Goal: Transaction & Acquisition: Purchase product/service

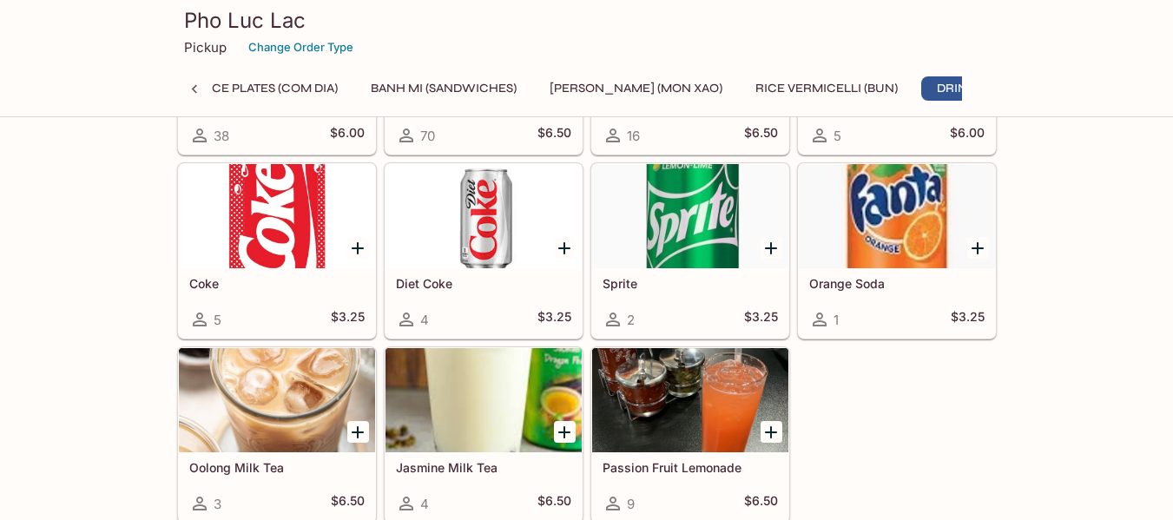
scroll to position [3136, 0]
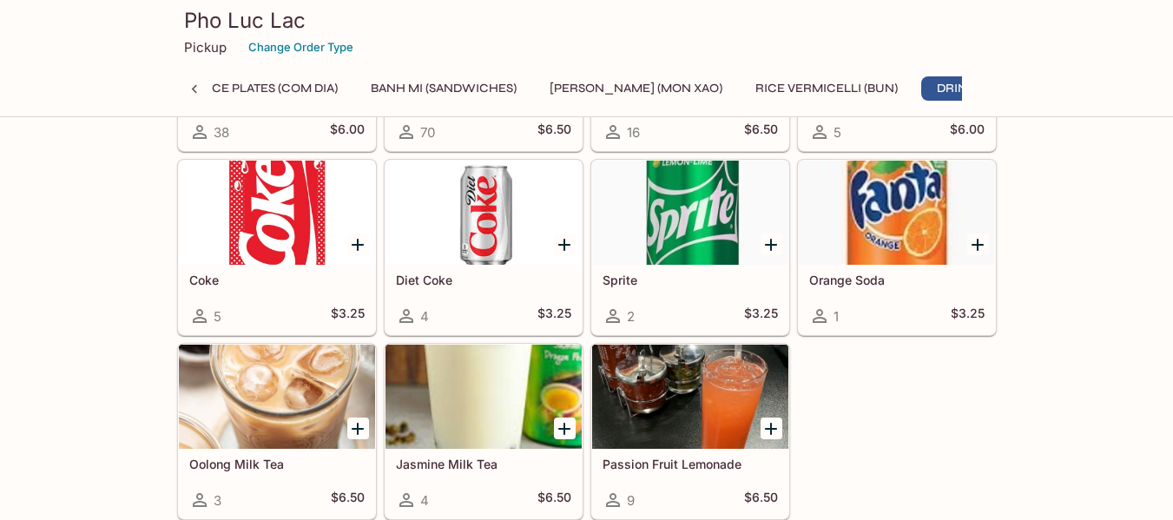
click at [746, 83] on button "Rice Vermicelli (Bun)" at bounding box center [827, 88] width 162 height 24
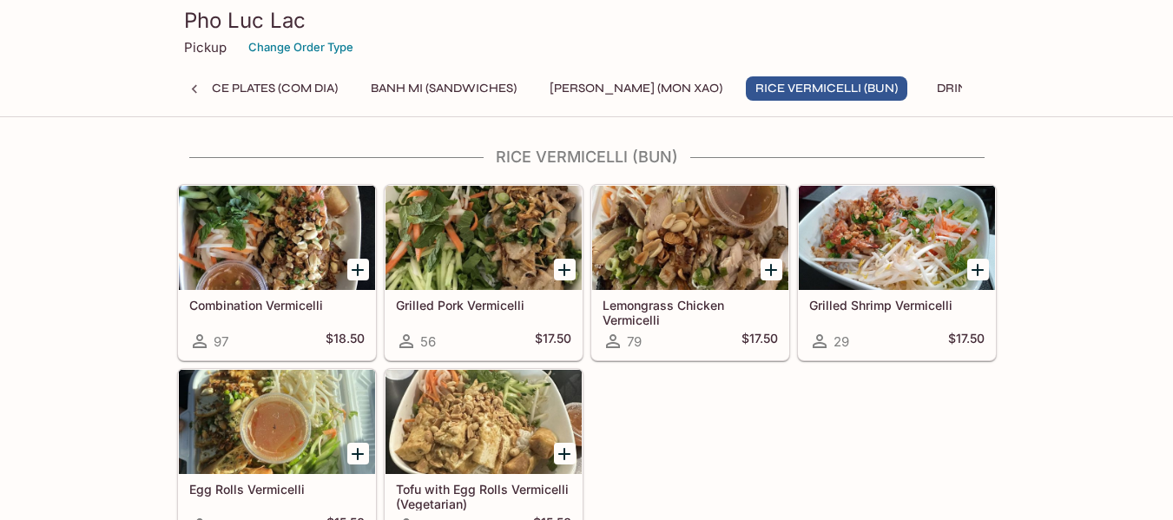
click at [647, 83] on button "[PERSON_NAME] (Mon Xao)" at bounding box center [636, 88] width 192 height 24
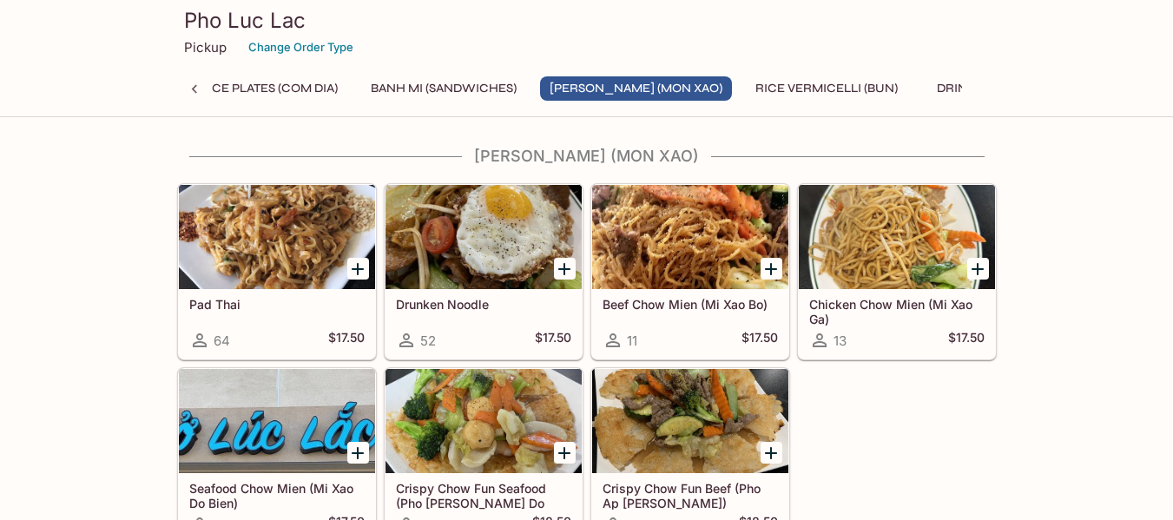
scroll to position [2062, 0]
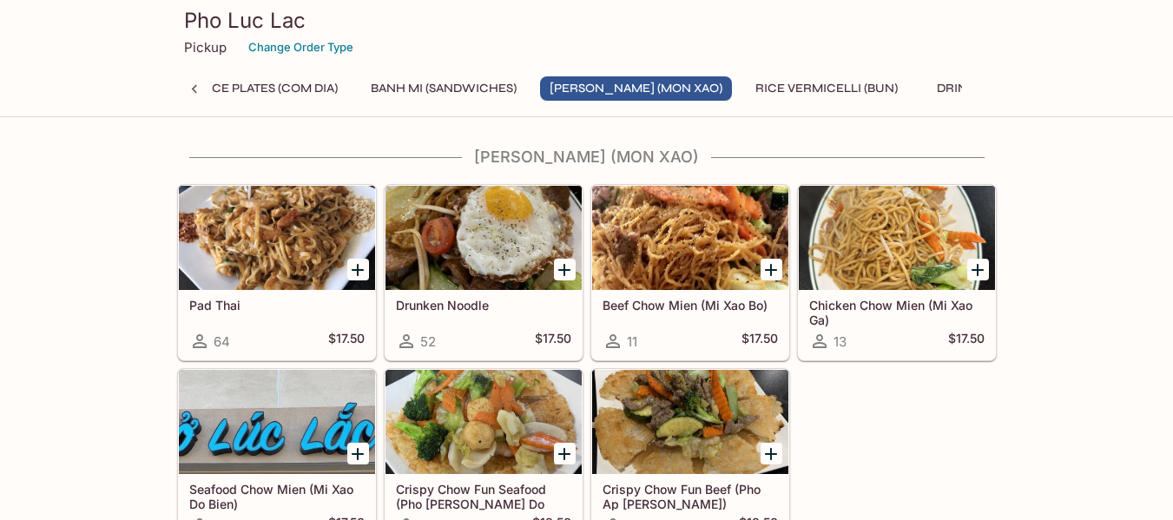
drag, startPoint x: 486, startPoint y: 69, endPoint x: 490, endPoint y: 85, distance: 16.0
click at [490, 85] on div "Pho Luc Lac Pickup Change Order Type Appetizers (Khai Vi) Pho Noodle Soup (Larg…" at bounding box center [587, 55] width 834 height 111
click at [479, 97] on button "Banh Mi (Sandwiches)" at bounding box center [443, 88] width 165 height 24
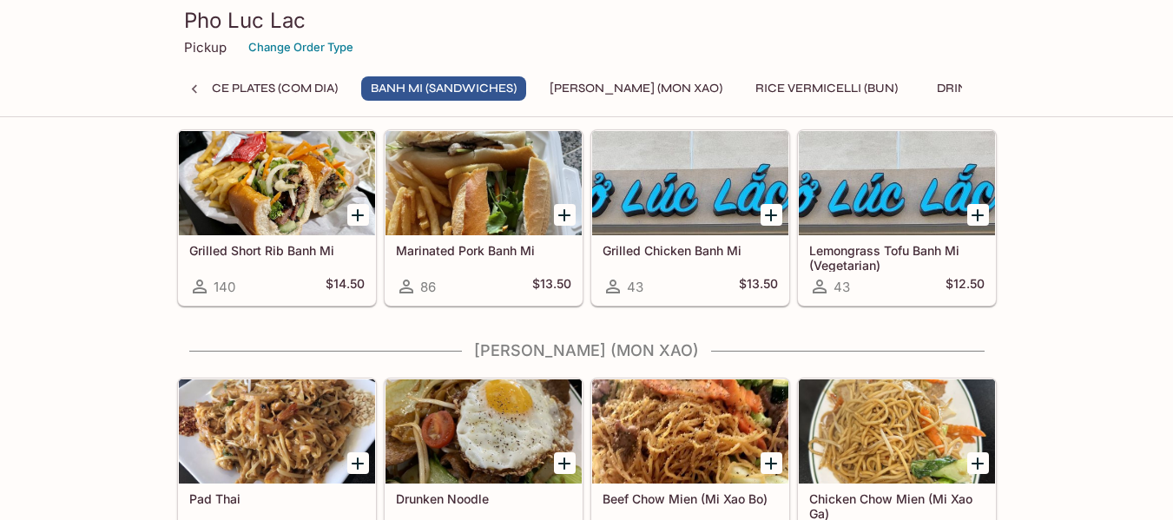
scroll to position [1813, 0]
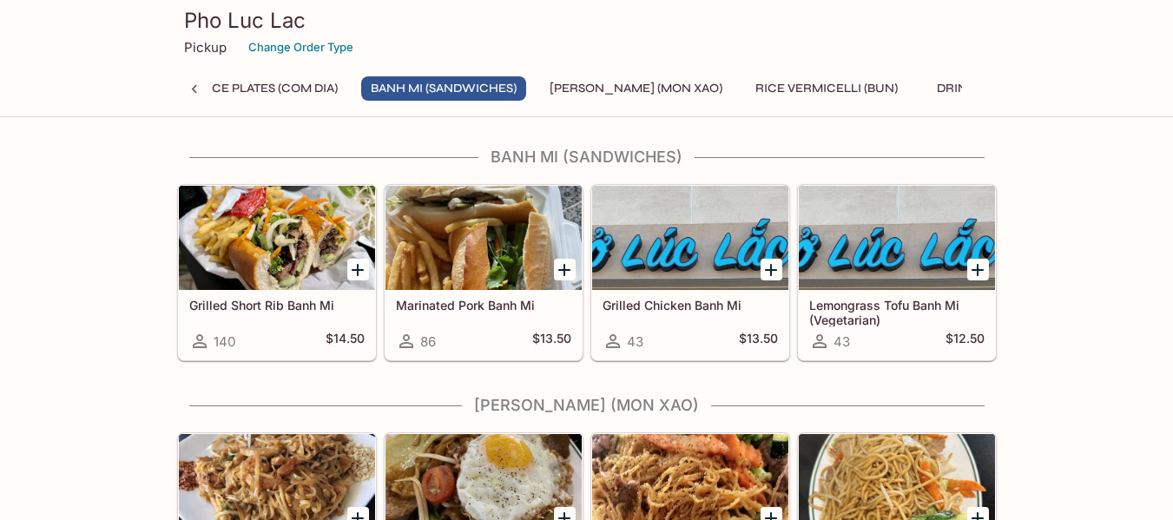
click at [319, 237] on div at bounding box center [277, 238] width 196 height 104
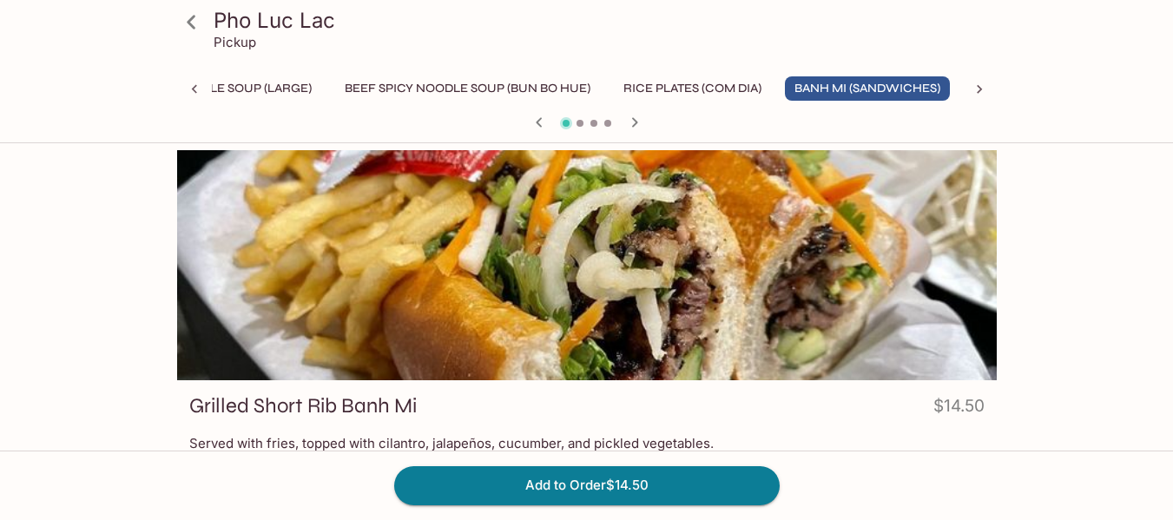
click at [189, 86] on icon at bounding box center [194, 89] width 17 height 17
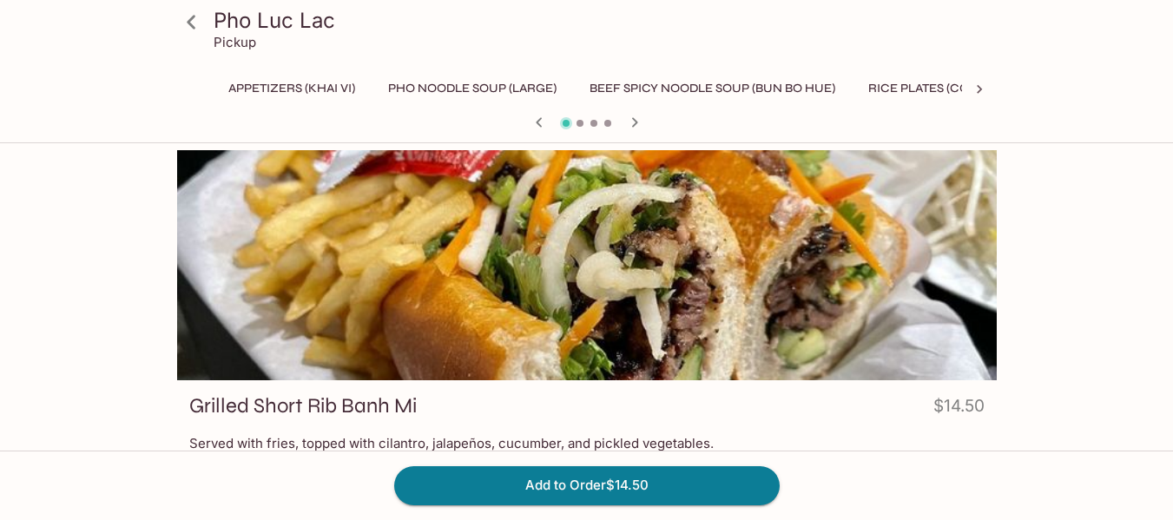
click at [190, 23] on icon at bounding box center [191, 22] width 9 height 14
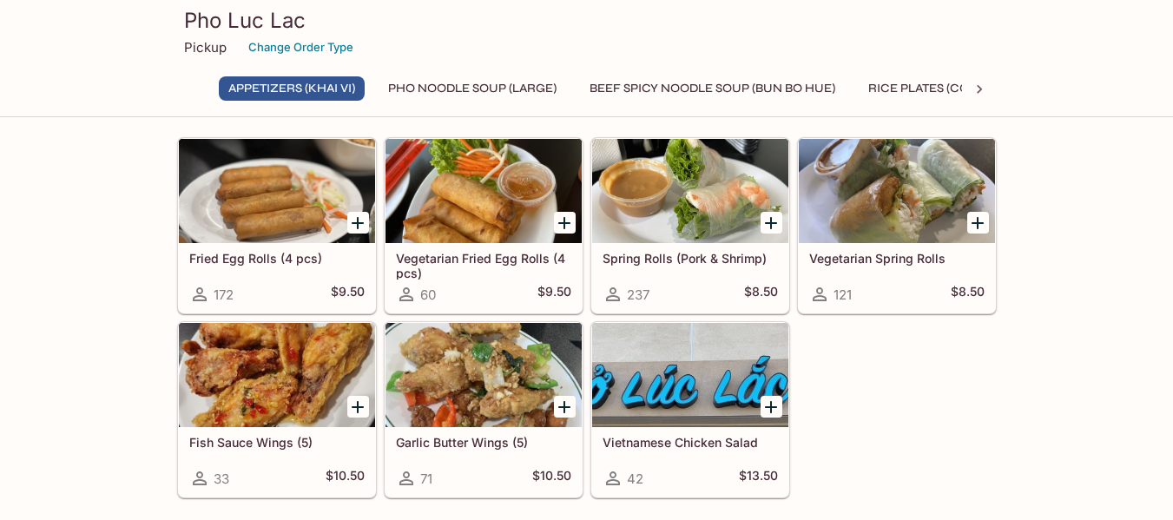
scroll to position [131, 0]
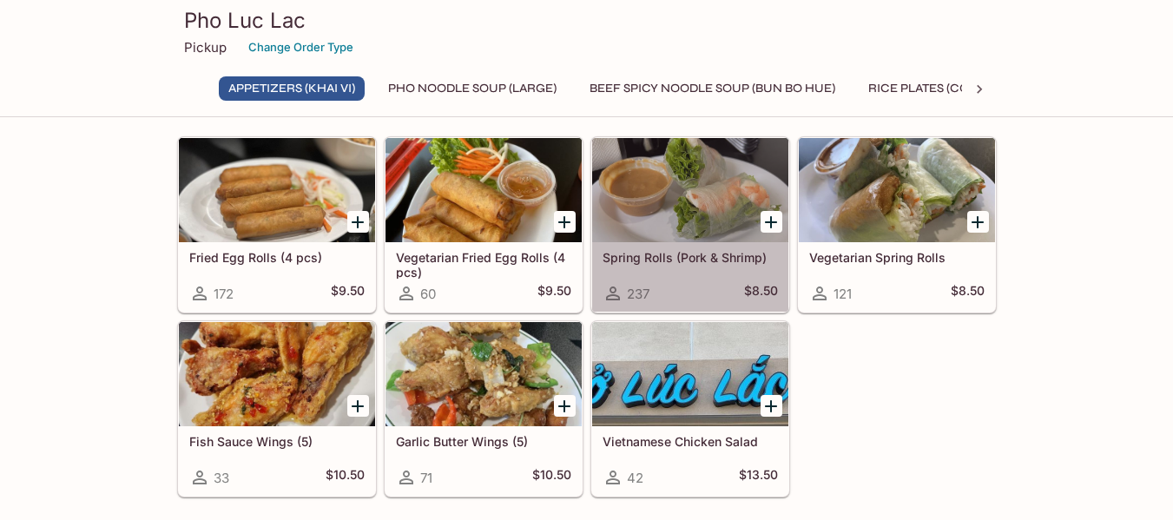
click at [668, 188] on div at bounding box center [690, 190] width 196 height 104
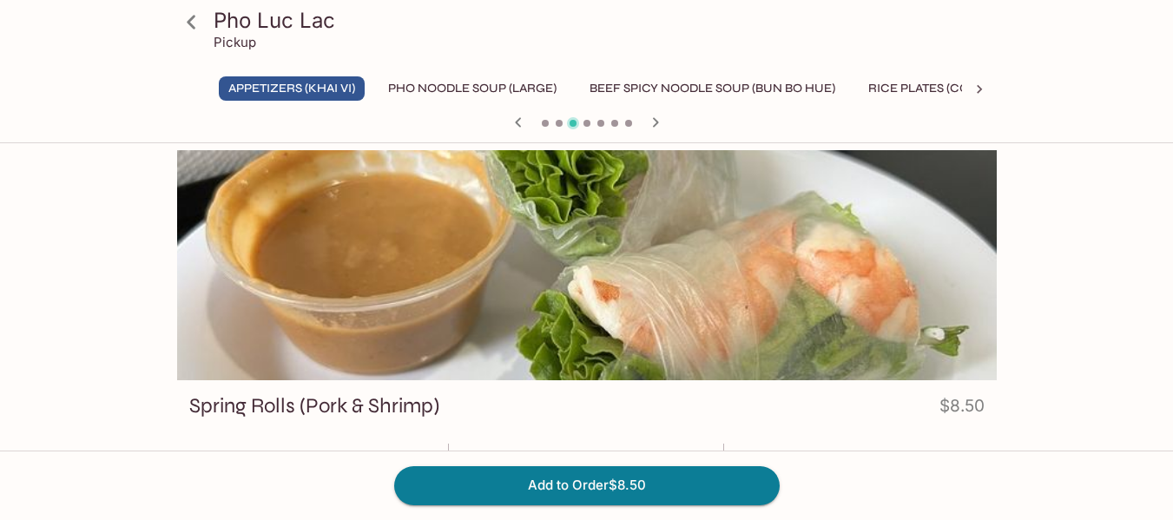
click at [197, 30] on icon at bounding box center [191, 22] width 30 height 30
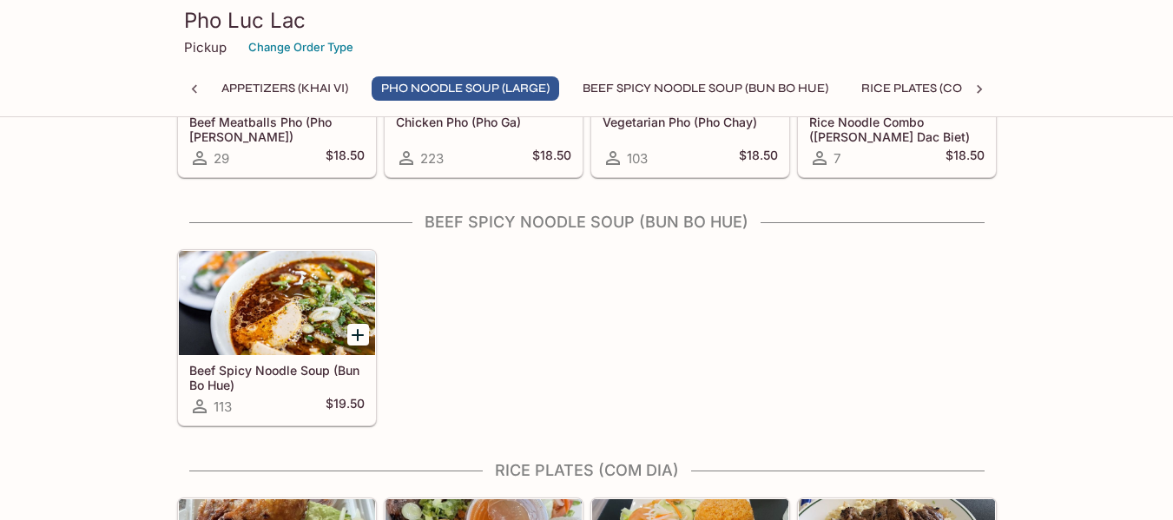
scroll to position [568, 0]
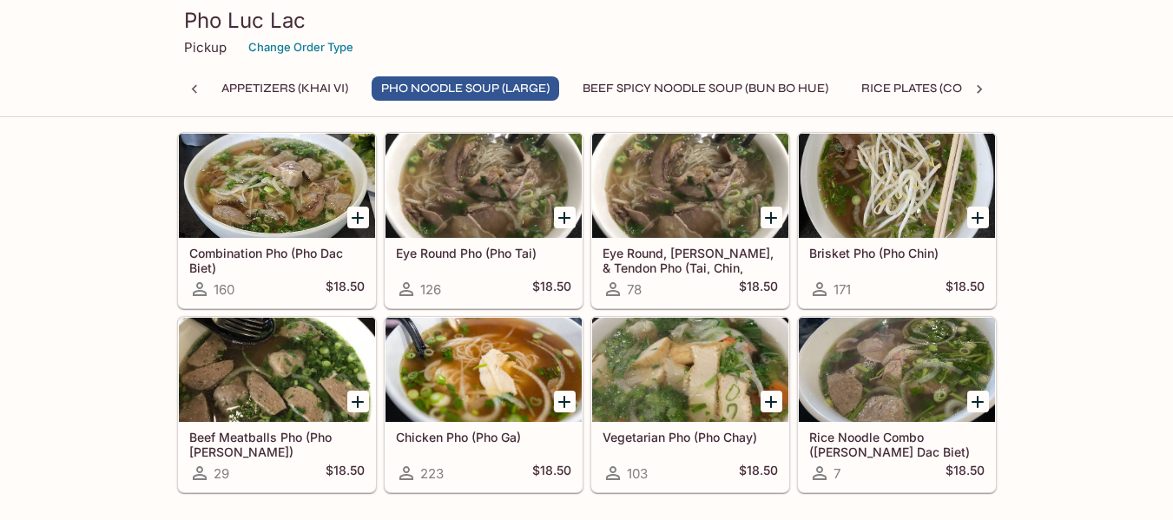
click at [687, 69] on div "Pho Luc Lac Pickup Change Order Type Appetizers (Khai Vi) Pho Noodle Soup (Larg…" at bounding box center [587, 55] width 834 height 111
click at [907, 75] on div "Pho Luc Lac Pickup Change Order Type Appetizers (Khai Vi) Pho Noodle Soup (Larg…" at bounding box center [587, 55] width 834 height 111
click at [912, 87] on button "Rice Plates (Com Dia)" at bounding box center [930, 88] width 157 height 24
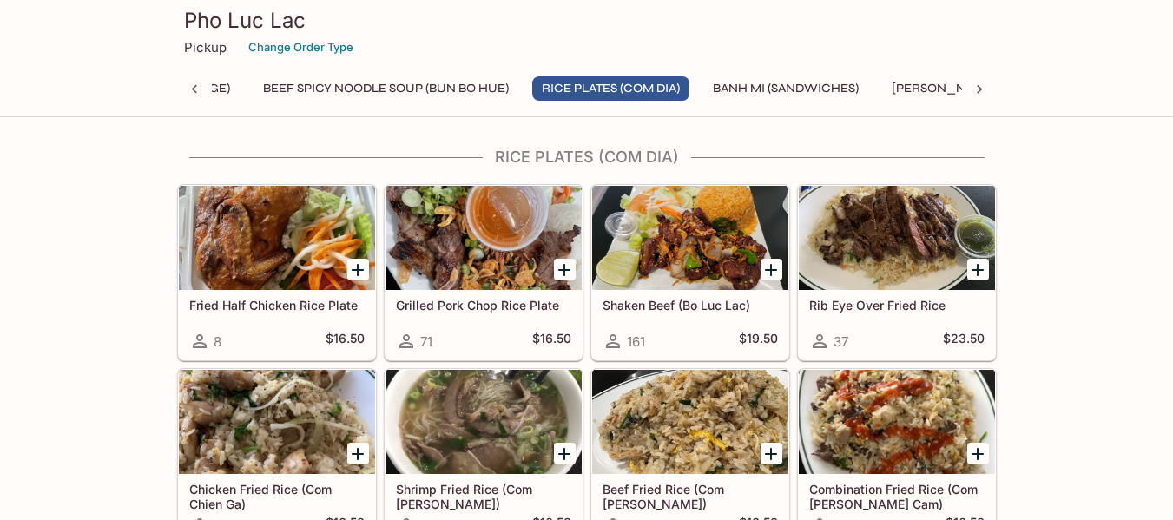
scroll to position [0, 327]
click at [821, 95] on button "Banh Mi (Sandwiches)" at bounding box center [785, 88] width 165 height 24
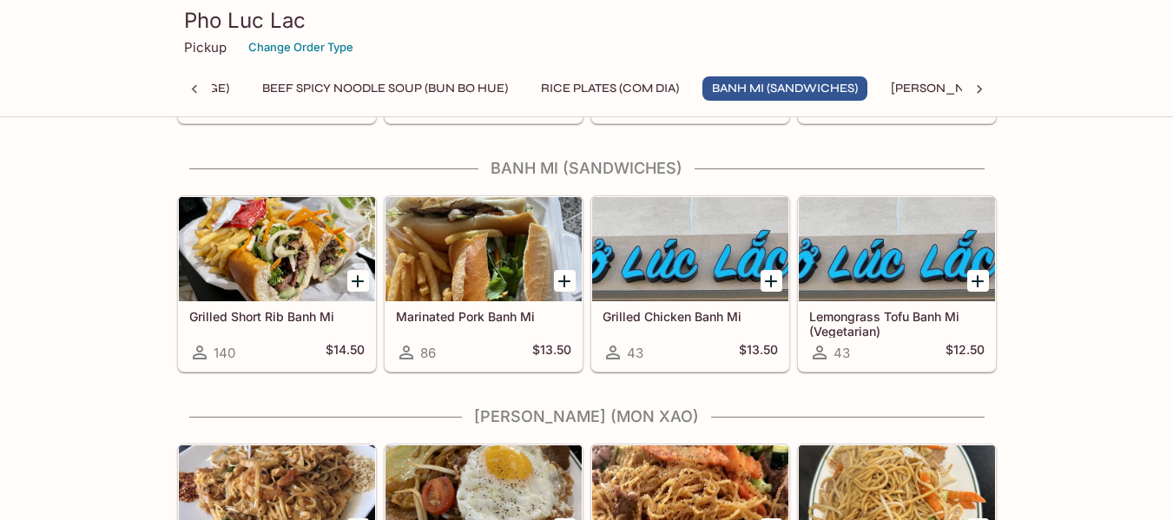
scroll to position [1813, 0]
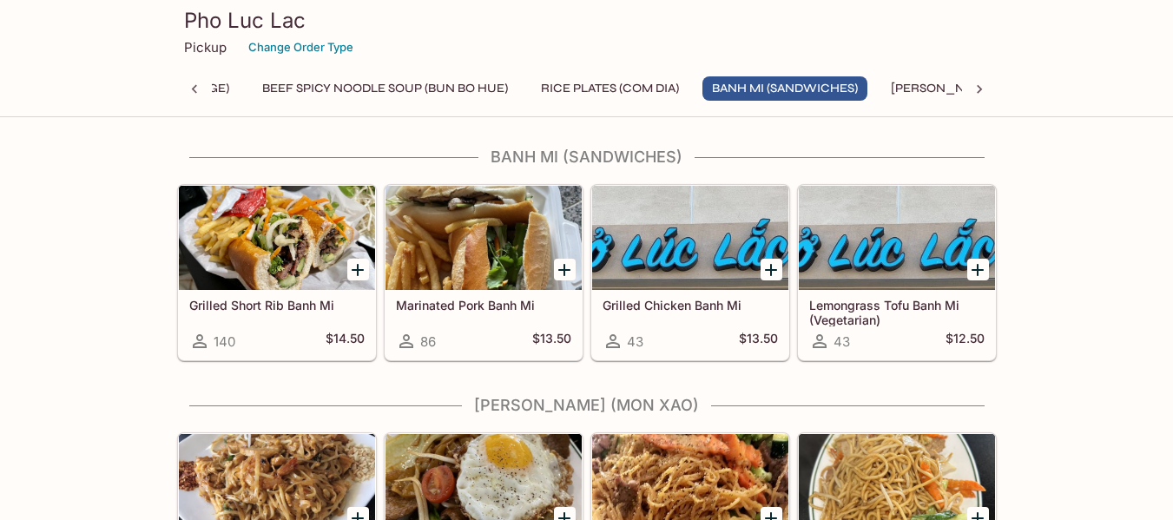
click at [641, 77] on button "Rice Plates (Com Dia)" at bounding box center [610, 88] width 157 height 24
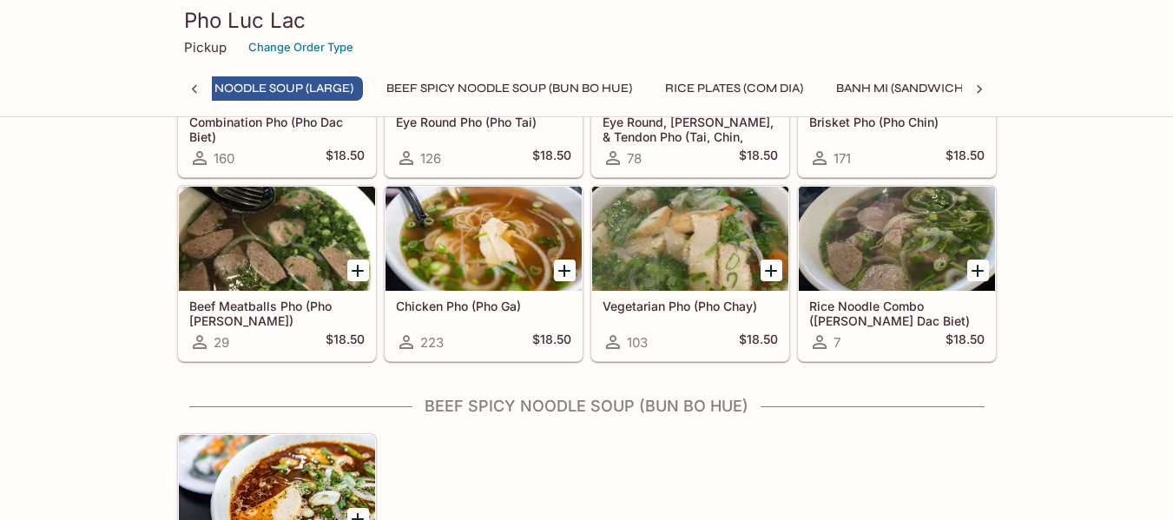
scroll to position [0, 169]
